Goal: Information Seeking & Learning: Find specific fact

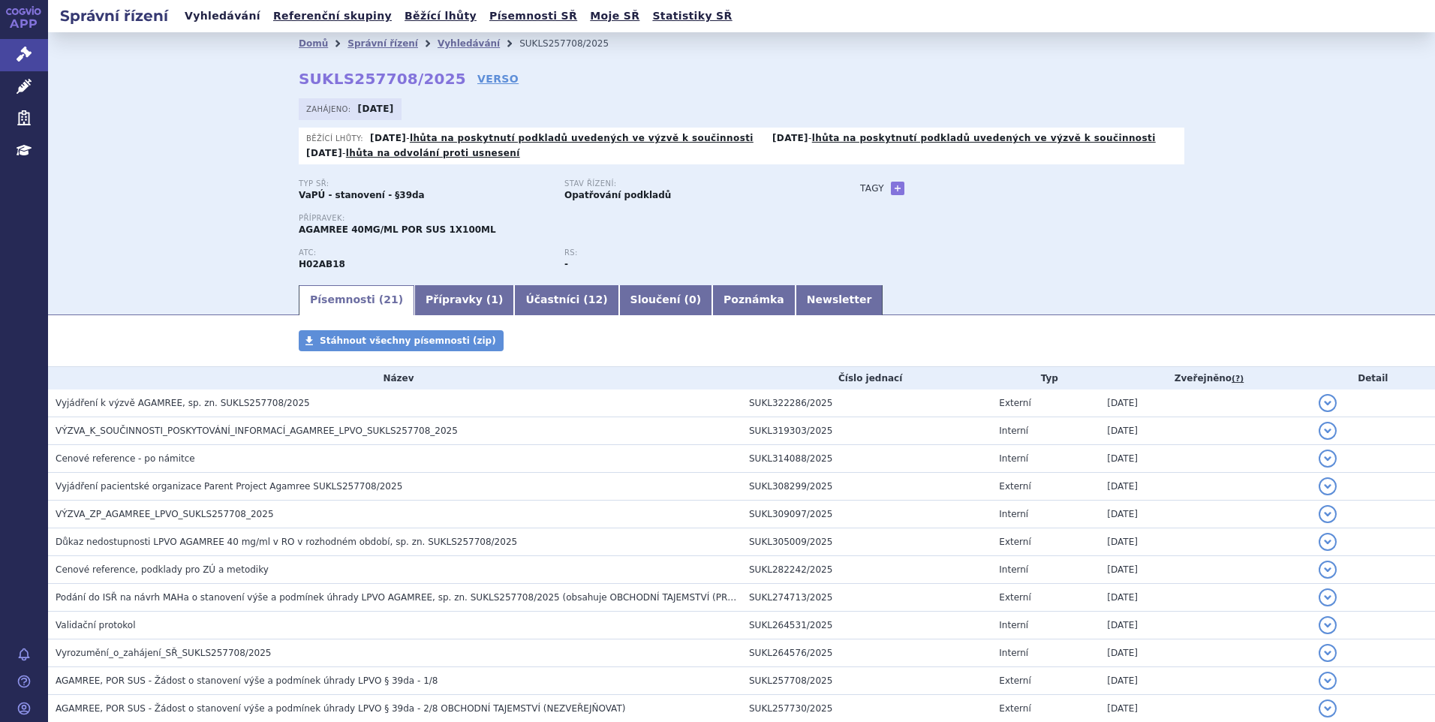
click at [187, 17] on link "Vyhledávání" at bounding box center [222, 16] width 85 height 20
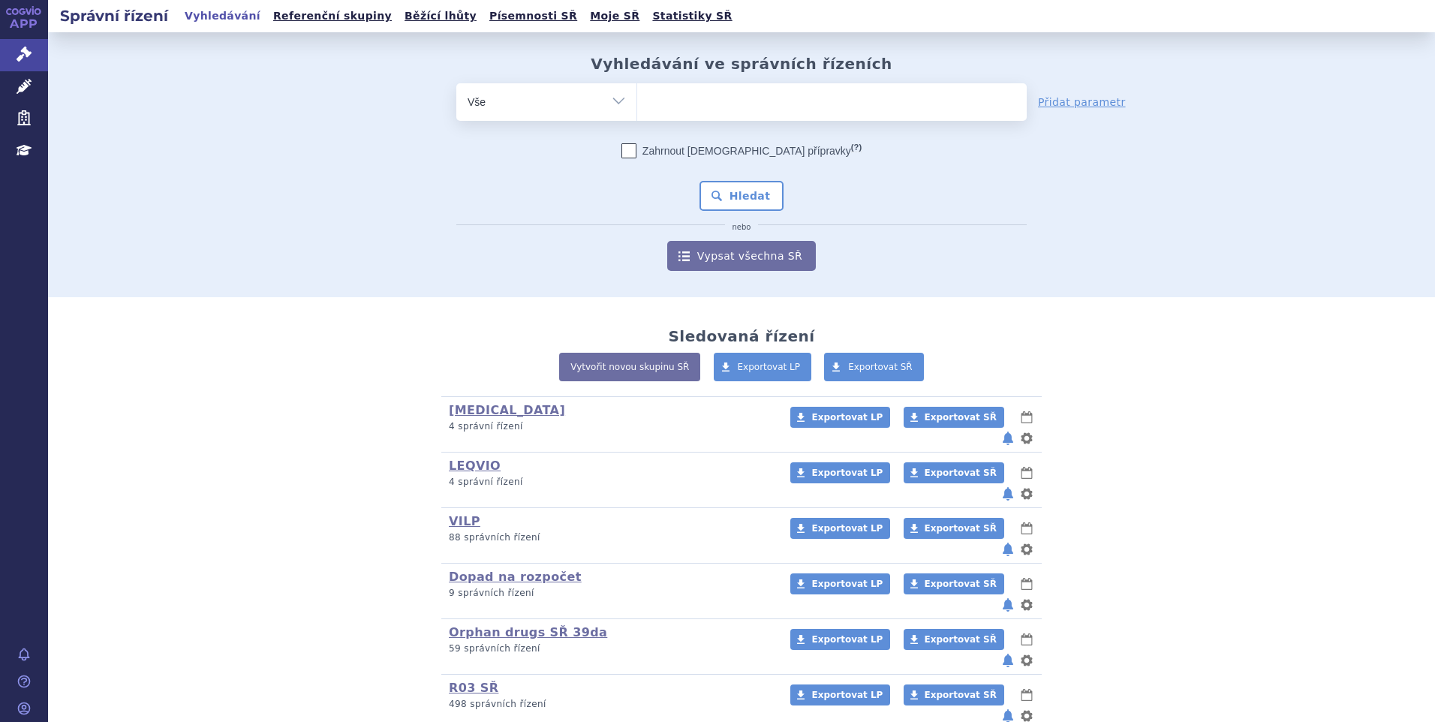
click at [697, 96] on ul at bounding box center [831, 99] width 389 height 32
click at [637, 96] on select at bounding box center [636, 102] width 1 height 38
paste input "SUKLS35039/2025"
type input "SUKLS35039/2025"
select select "SUKLS35039/2025"
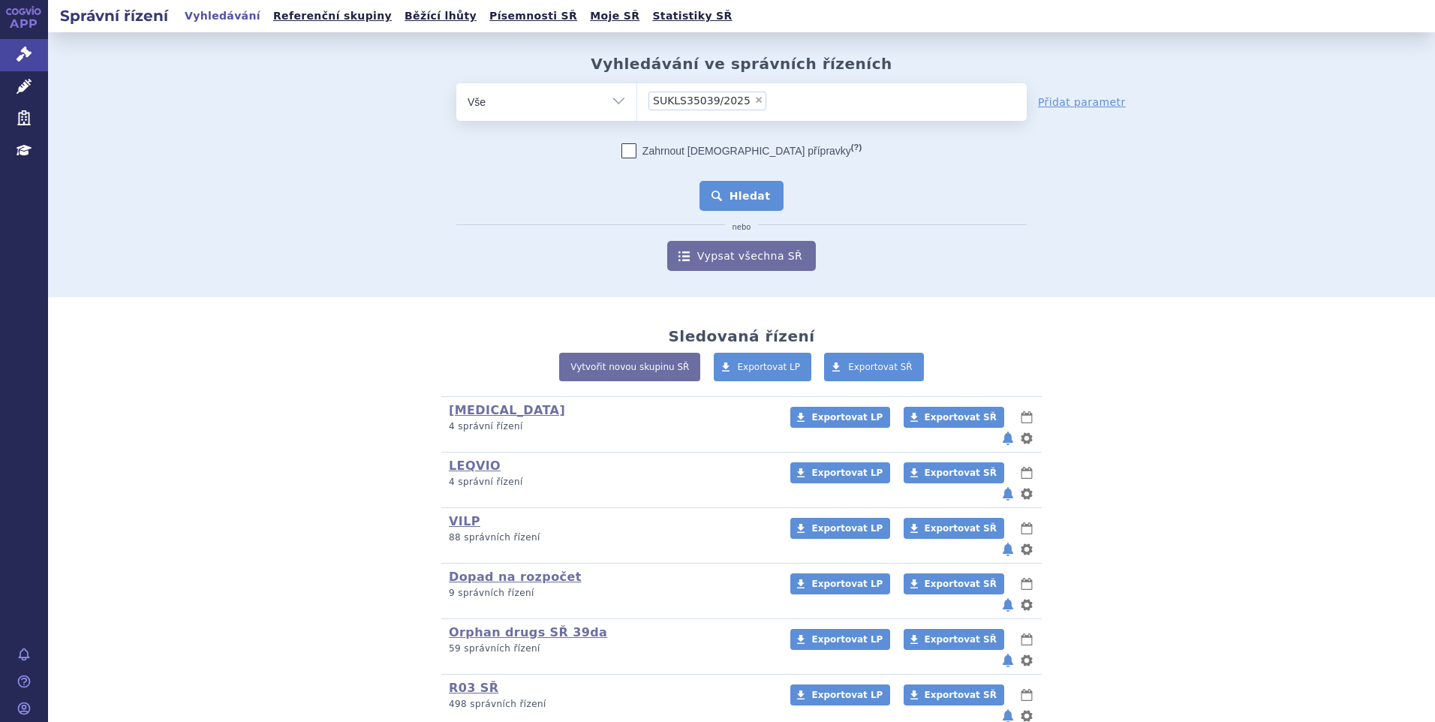
click at [744, 185] on button "Hledat" at bounding box center [741, 196] width 85 height 30
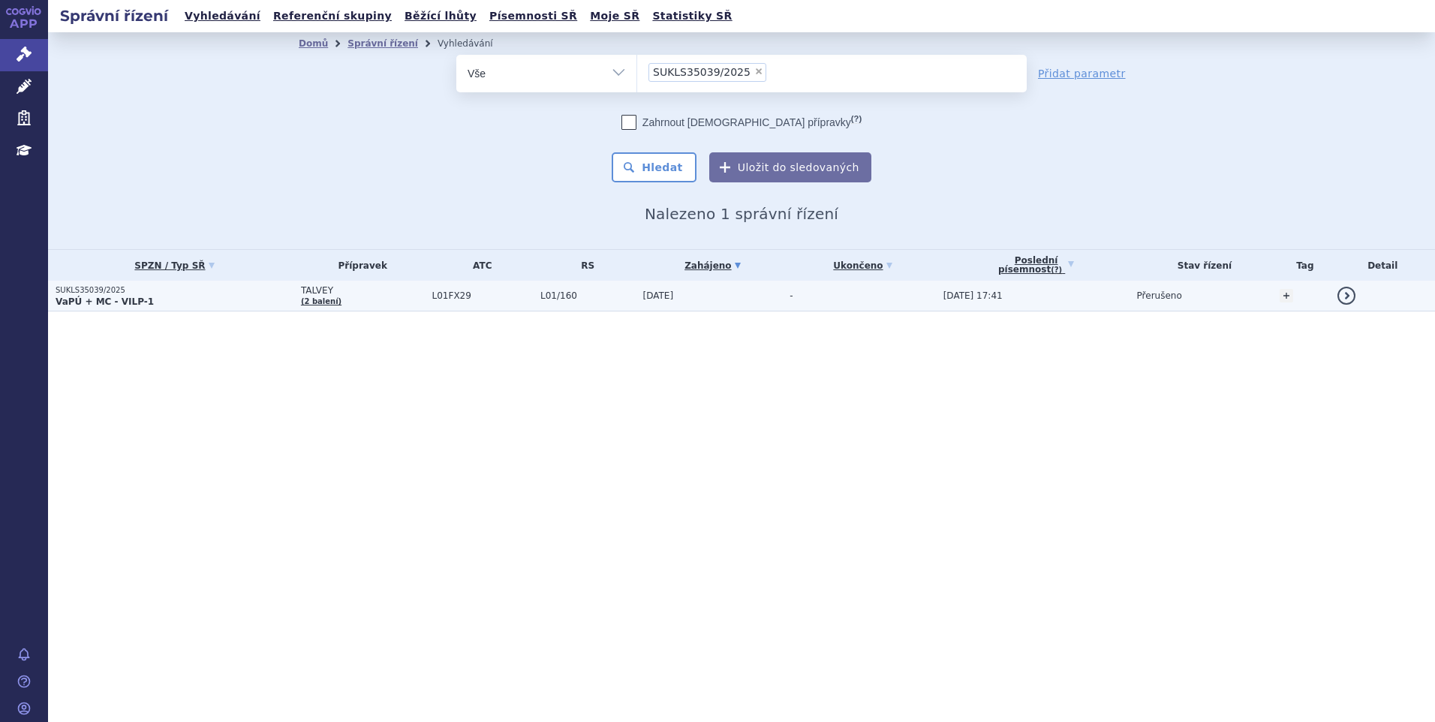
click at [202, 289] on p "SUKLS35039/2025" at bounding box center [175, 290] width 238 height 11
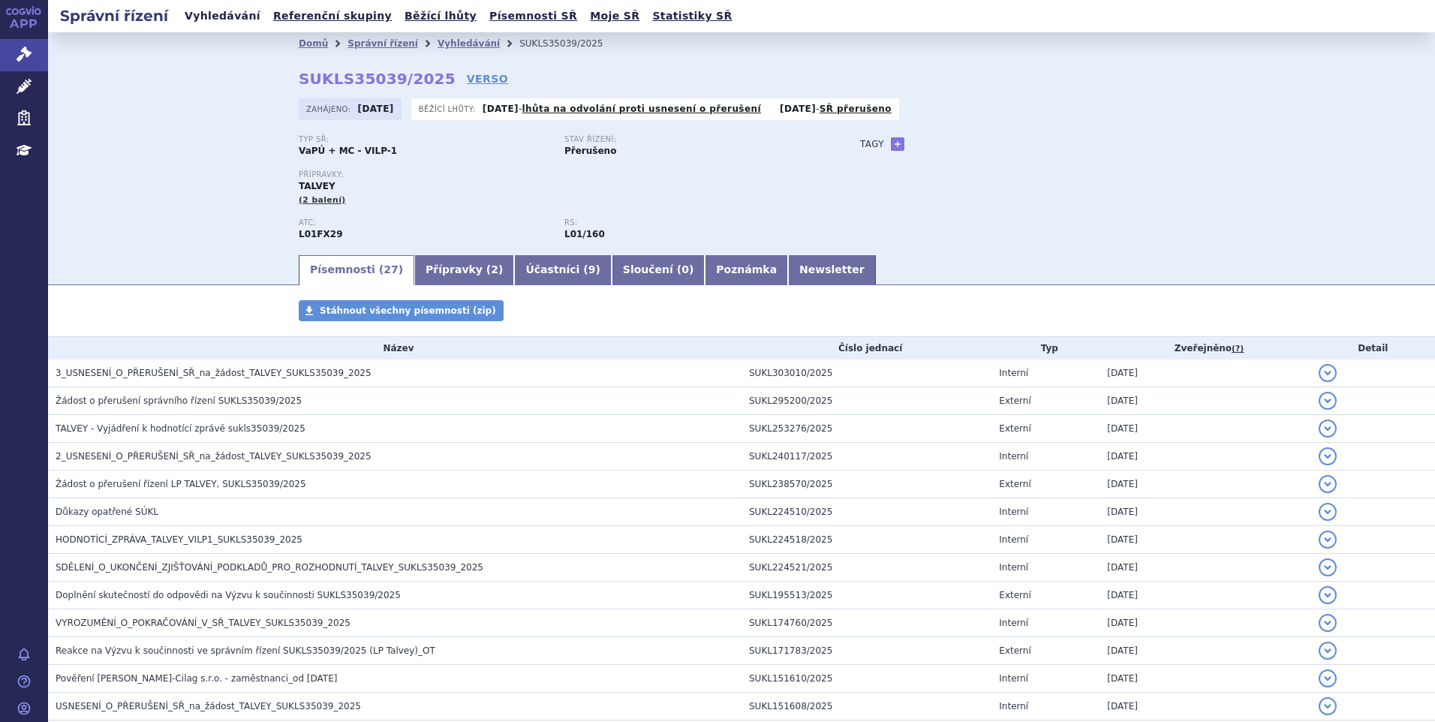
click at [226, 14] on link "Vyhledávání" at bounding box center [222, 16] width 85 height 20
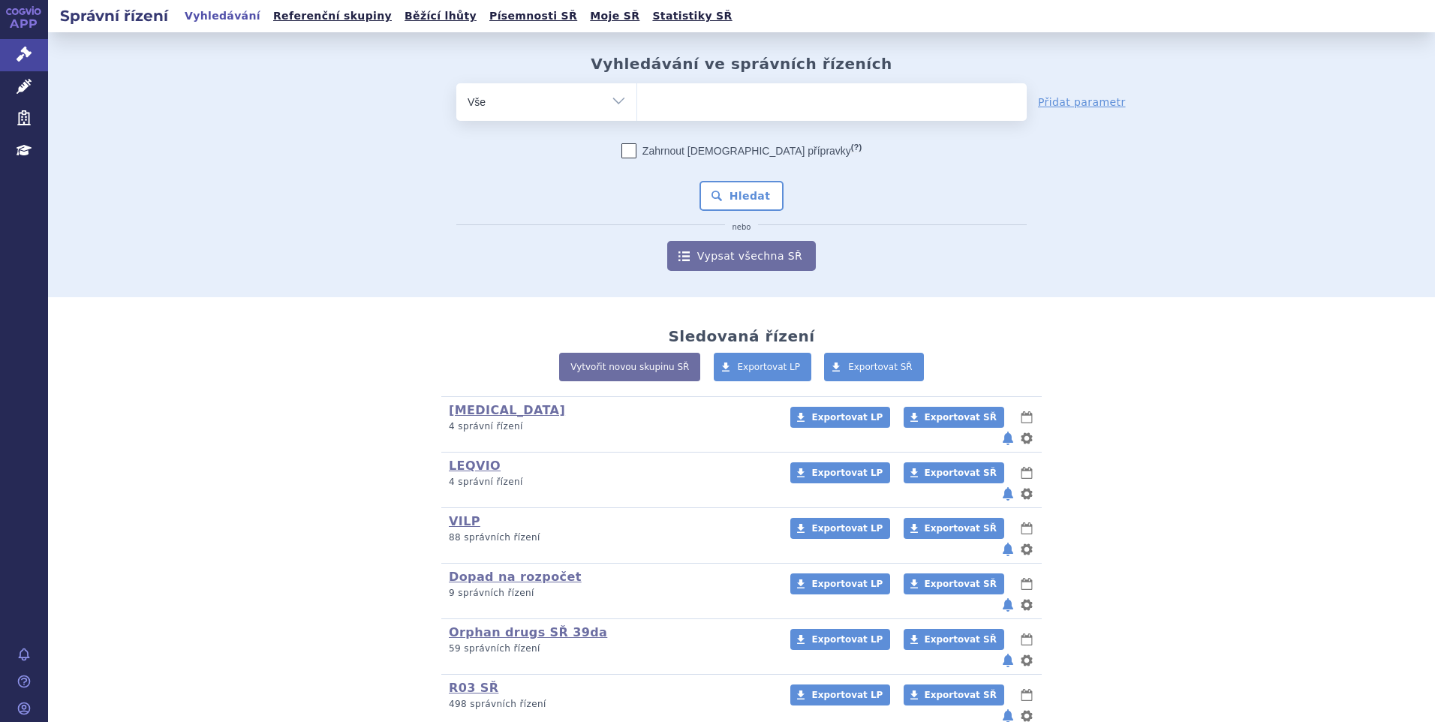
click at [717, 113] on ul at bounding box center [831, 99] width 389 height 32
click at [637, 113] on select at bounding box center [636, 102] width 1 height 38
paste input "SUKLS35039/2025"
type input "SUKLS35039/2025"
select select "SUKLS35039/2025"
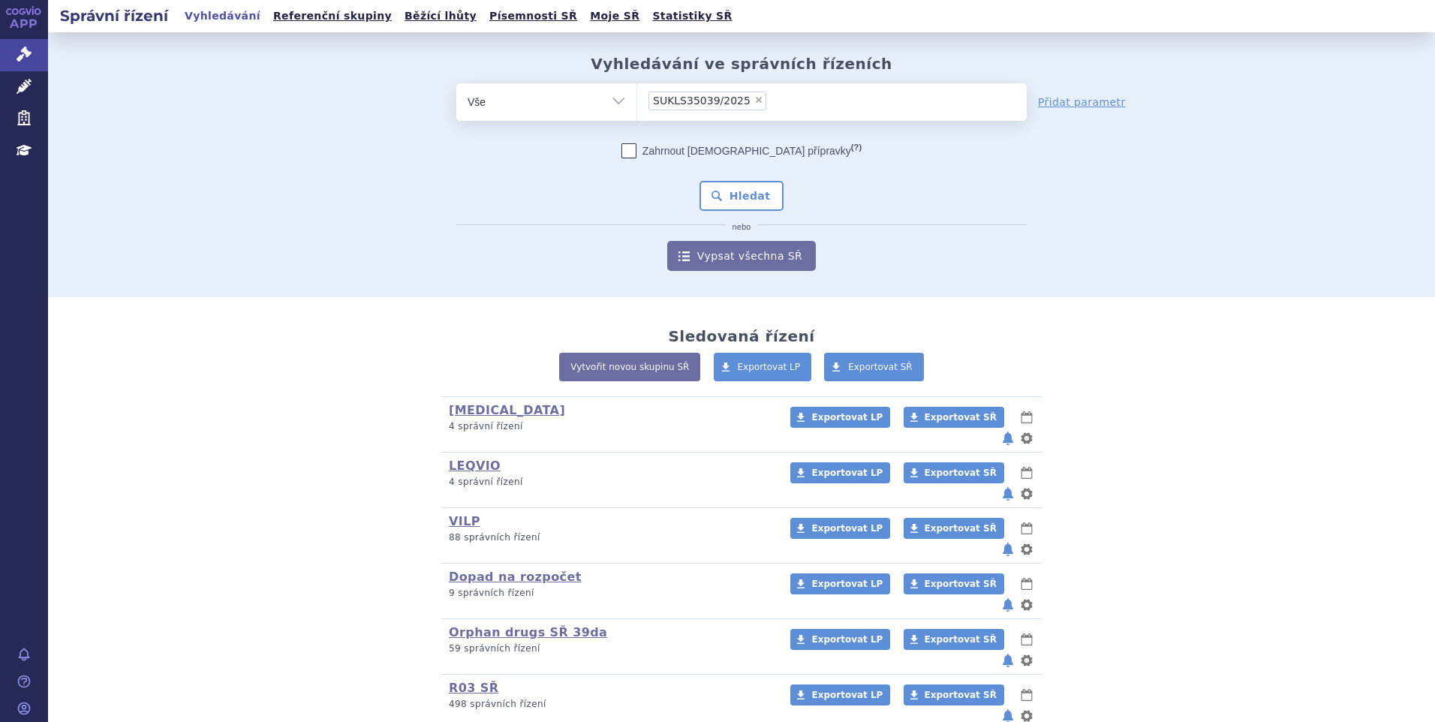
click at [726, 179] on div "Zahrnout bratrské přípravky (?) * Pozor, hledání dle vyhledávacího parametru In…" at bounding box center [741, 207] width 570 height 128
click at [722, 195] on button "Hledat" at bounding box center [741, 196] width 85 height 30
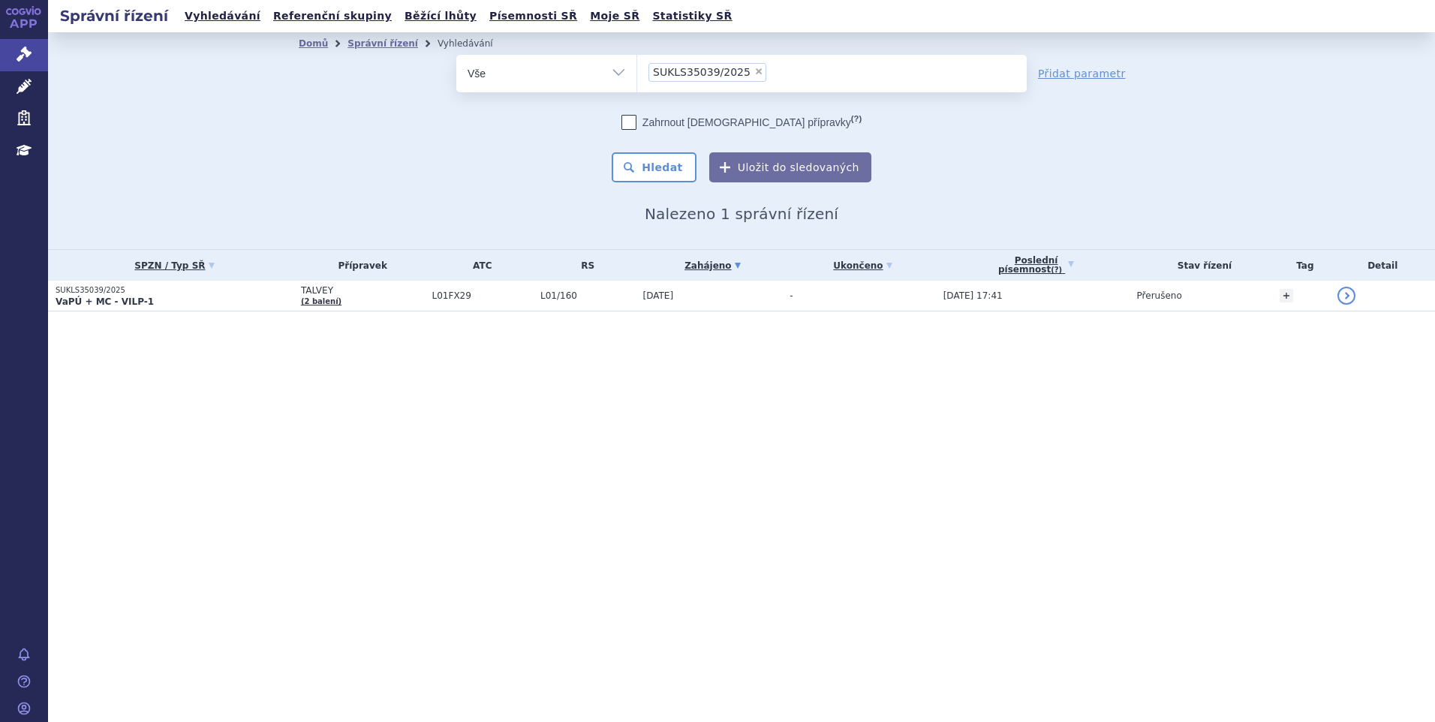
click at [754, 71] on span "×" at bounding box center [758, 71] width 9 height 9
click at [637, 71] on select "SUKLS35039/2025" at bounding box center [636, 73] width 1 height 38
select select
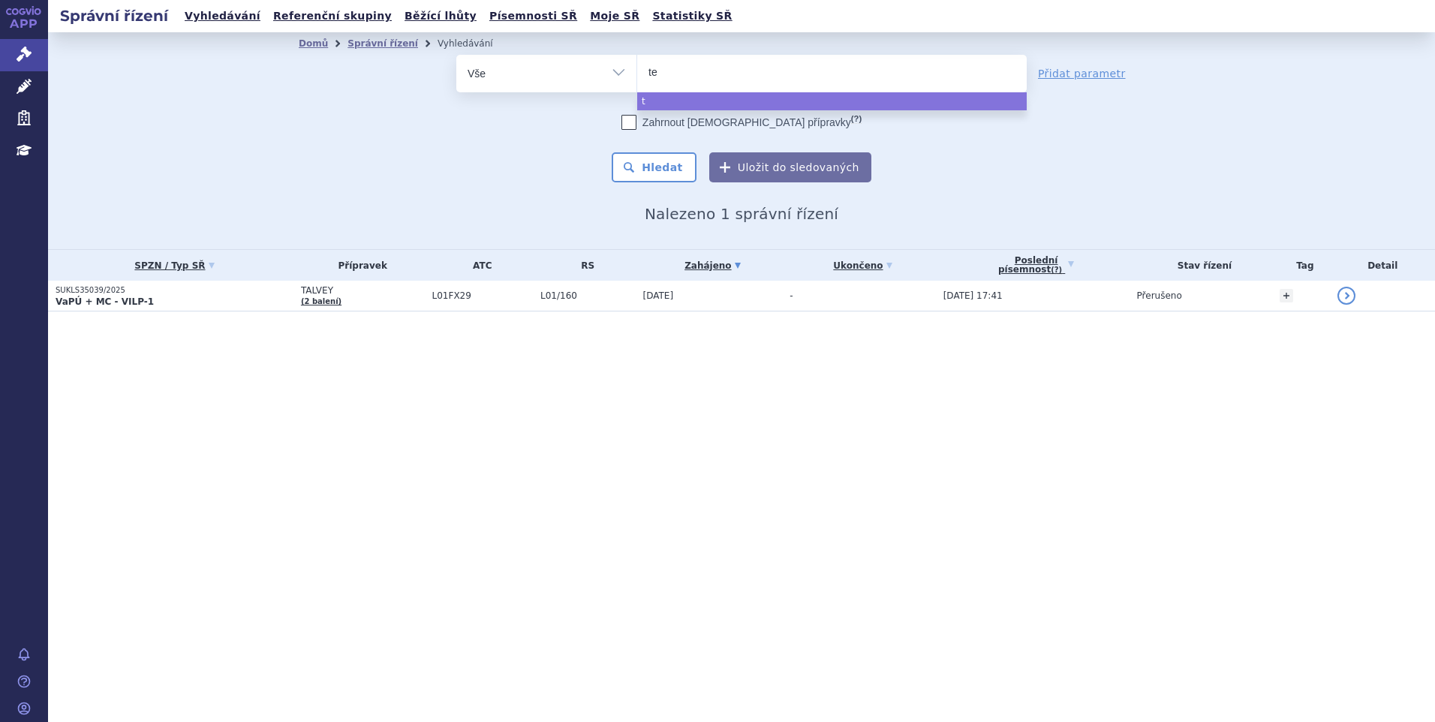
type input "tec"
type input "tecva"
type input "tecvayl"
type input "tecvayli"
select select "tecvayli"
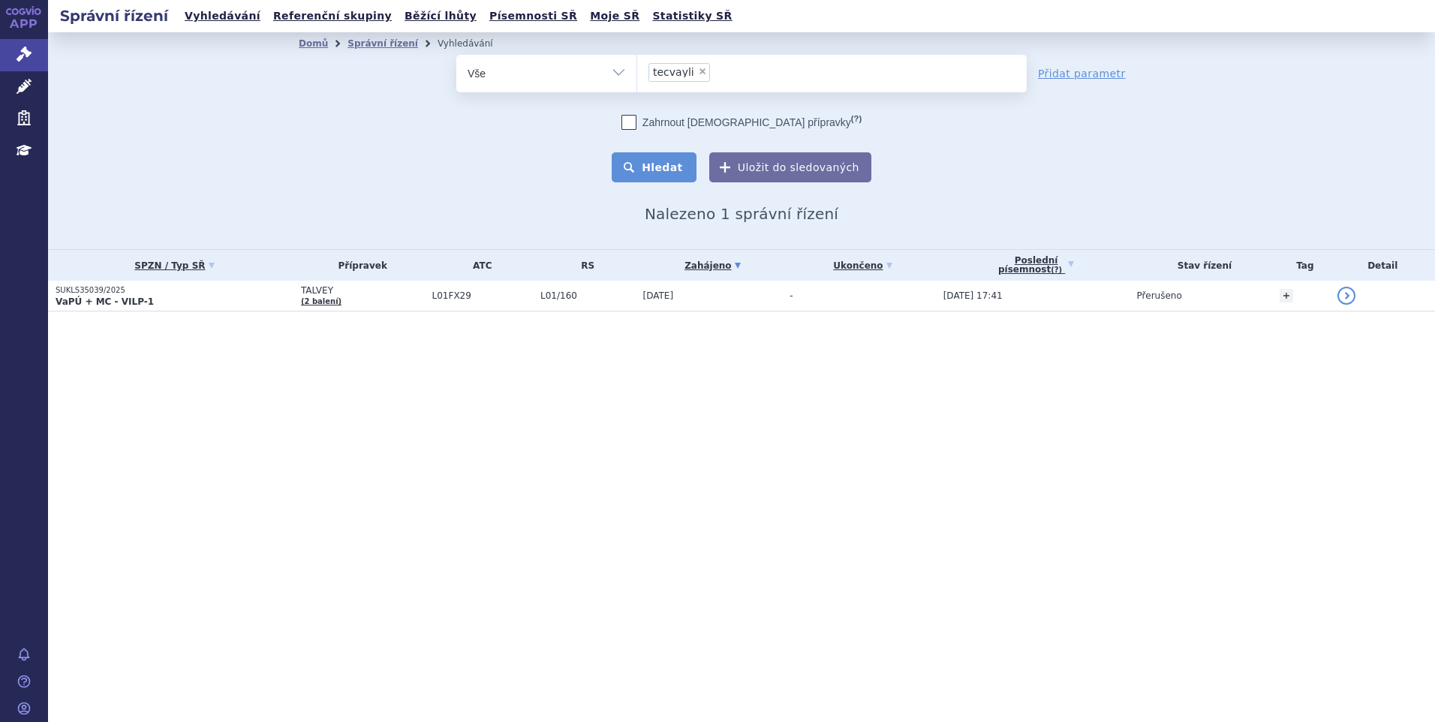
click at [669, 160] on button "Hledat" at bounding box center [654, 167] width 85 height 30
